Goal: Information Seeking & Learning: Learn about a topic

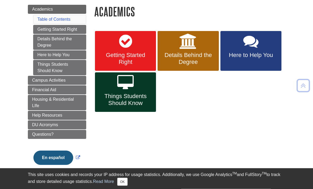
scroll to position [60, 0]
click at [42, 30] on link "Getting Started Right" at bounding box center [59, 29] width 53 height 9
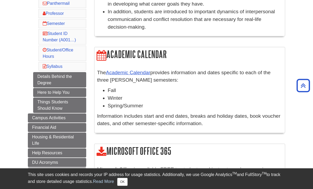
scroll to position [145, 0]
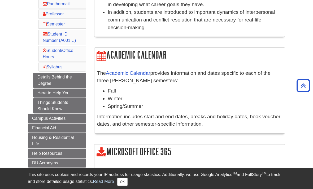
click at [42, 84] on link "Details Behind the Degree" at bounding box center [59, 80] width 53 height 15
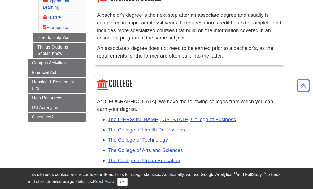
scroll to position [188, 0]
click at [36, 119] on span "Questions?" at bounding box center [42, 117] width 21 height 5
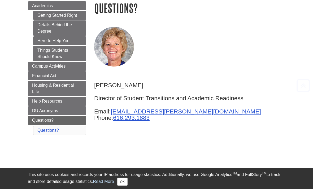
scroll to position [65, 0]
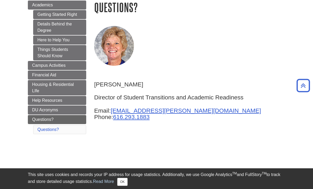
click at [38, 115] on link "Questions?" at bounding box center [57, 119] width 58 height 9
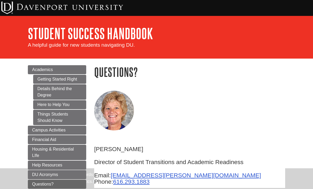
click at [37, 94] on link "Details Behind the Degree" at bounding box center [59, 91] width 53 height 15
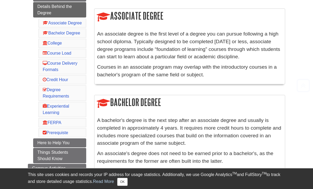
scroll to position [107, 0]
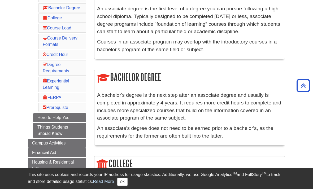
click at [42, 122] on link "Here to Help You" at bounding box center [59, 117] width 53 height 9
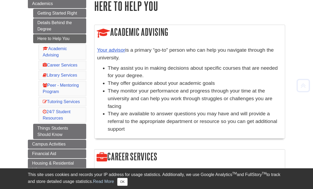
scroll to position [67, 0]
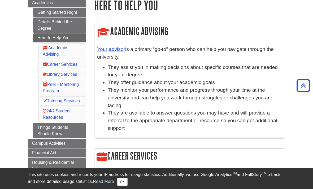
click at [41, 145] on span "Campus Activities" at bounding box center [48, 143] width 33 height 5
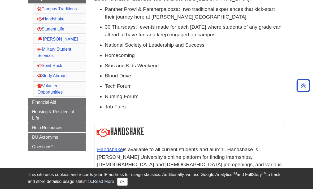
scroll to position [131, 0]
click at [36, 103] on span "Financial Aid" at bounding box center [44, 102] width 24 height 5
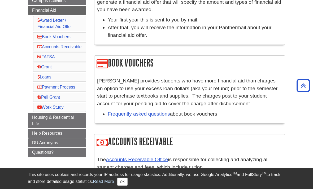
scroll to position [129, 0]
click at [63, 128] on link "Housing & Residential LIfe" at bounding box center [57, 120] width 58 height 15
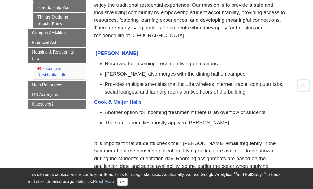
scroll to position [98, 0]
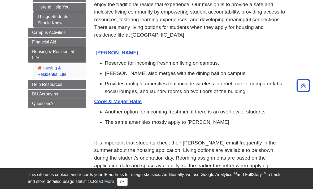
click at [76, 85] on link "Help Resources" at bounding box center [57, 84] width 58 height 9
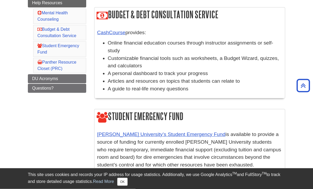
scroll to position [162, 0]
click at [69, 81] on link "DU Acronyms" at bounding box center [57, 78] width 58 height 9
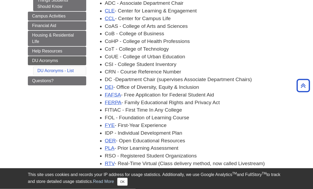
scroll to position [114, 0]
click at [66, 84] on link "Questions?" at bounding box center [57, 80] width 58 height 9
